Goal: Register for event/course

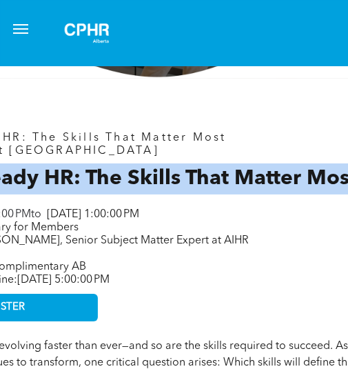
scroll to position [282, 181]
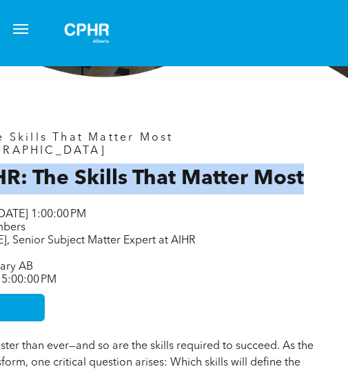
drag, startPoint x: 37, startPoint y: 181, endPoint x: 359, endPoint y: 208, distance: 323.1
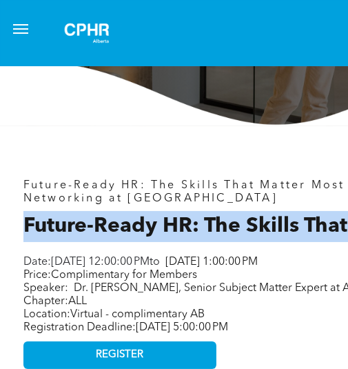
scroll to position [219, 9]
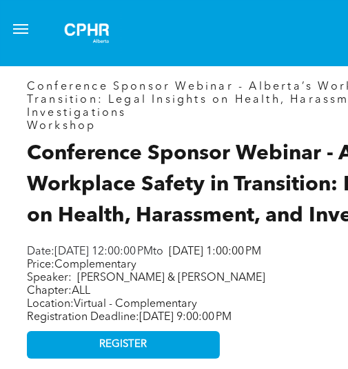
scroll to position [352, 6]
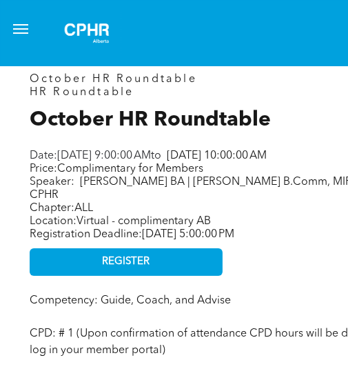
scroll to position [341, 0]
